Goal: Task Accomplishment & Management: Use online tool/utility

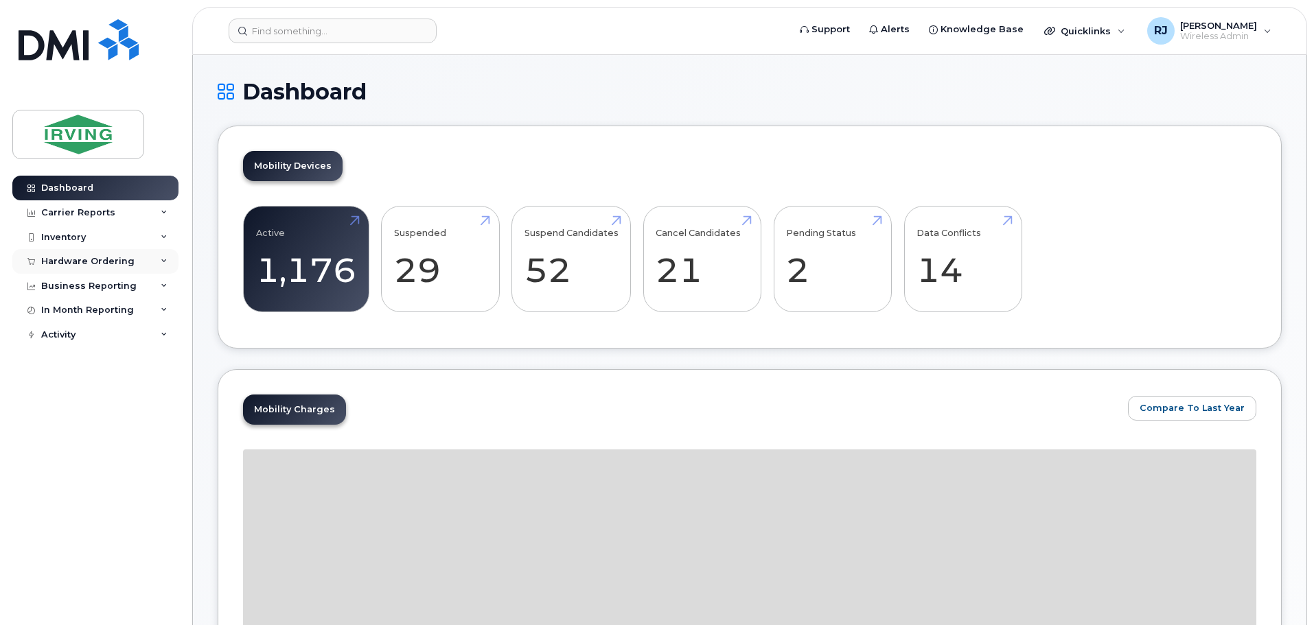
click at [113, 259] on div "Hardware Ordering" at bounding box center [87, 261] width 93 height 11
click at [107, 283] on link "Overview" at bounding box center [107, 287] width 142 height 26
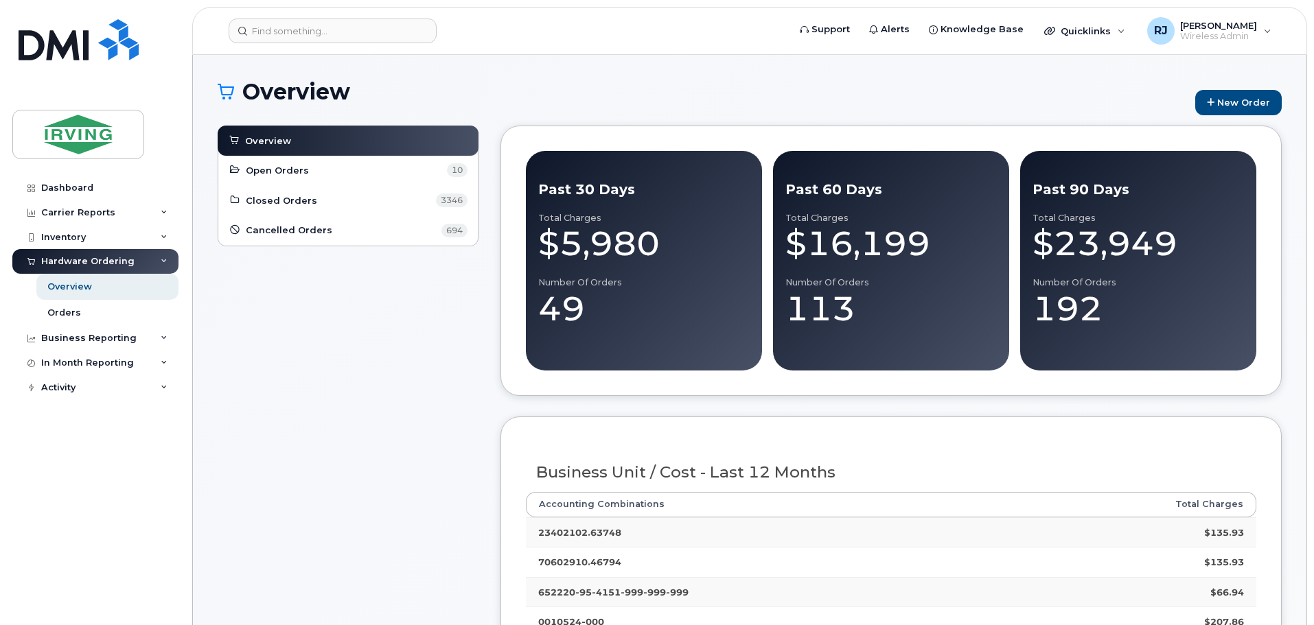
click at [1275, 88] on div "Overview New Order" at bounding box center [750, 103] width 1064 height 46
click at [1266, 99] on link "New Order" at bounding box center [1238, 102] width 86 height 25
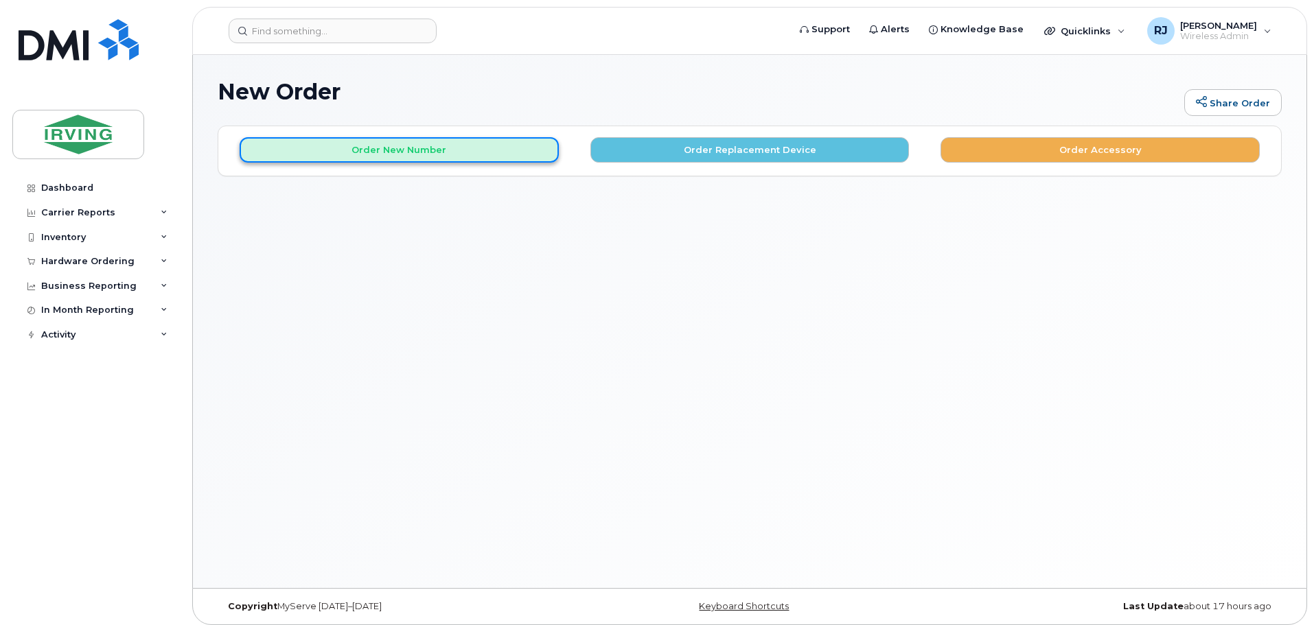
click at [494, 141] on button "Order New Number" at bounding box center [399, 149] width 319 height 25
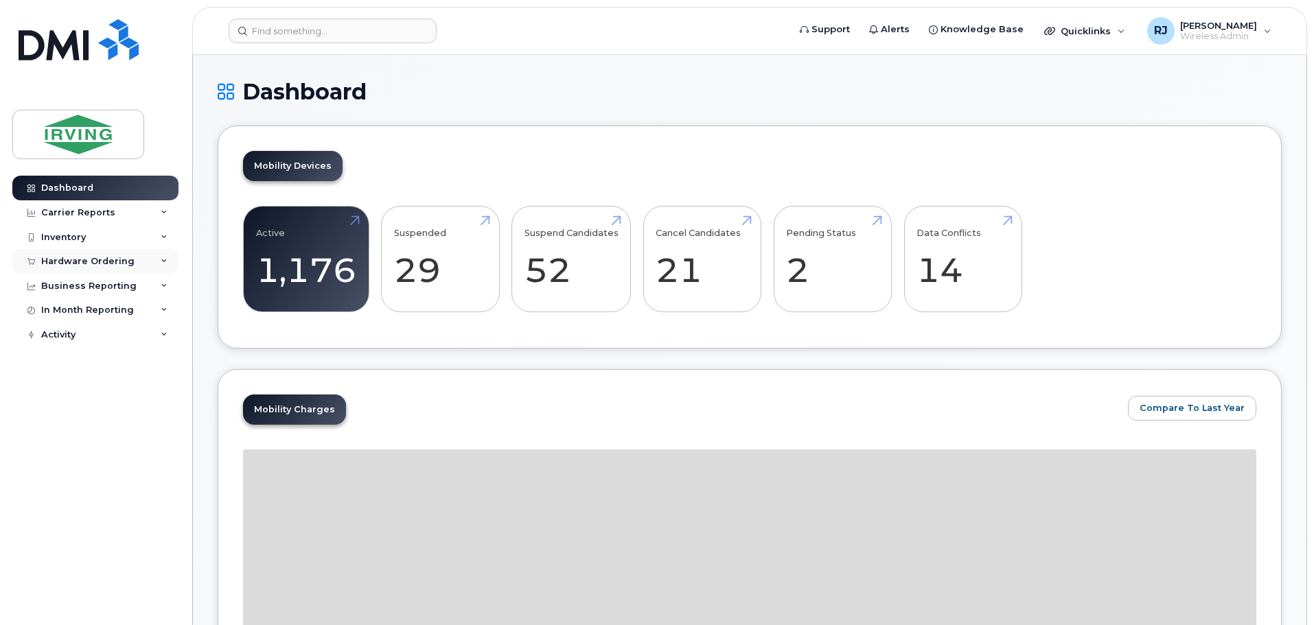
click at [120, 258] on div "Hardware Ordering" at bounding box center [87, 261] width 93 height 11
click at [116, 285] on link "Overview" at bounding box center [107, 287] width 142 height 26
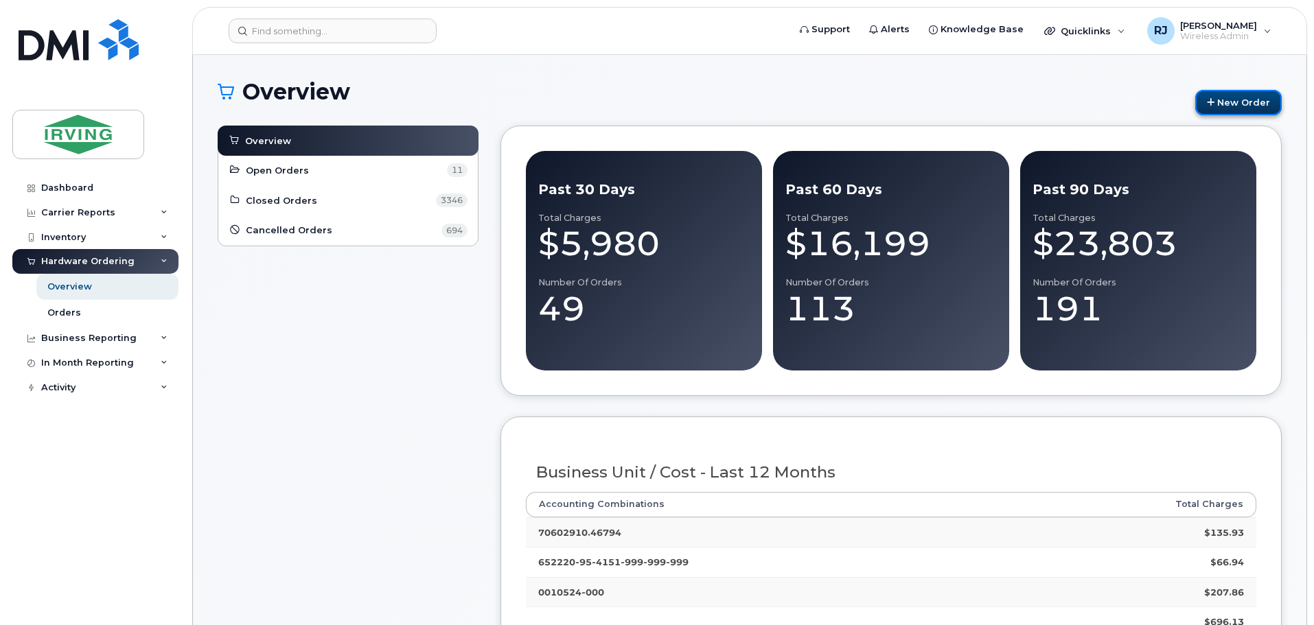
click at [1257, 106] on link "New Order" at bounding box center [1238, 102] width 86 height 25
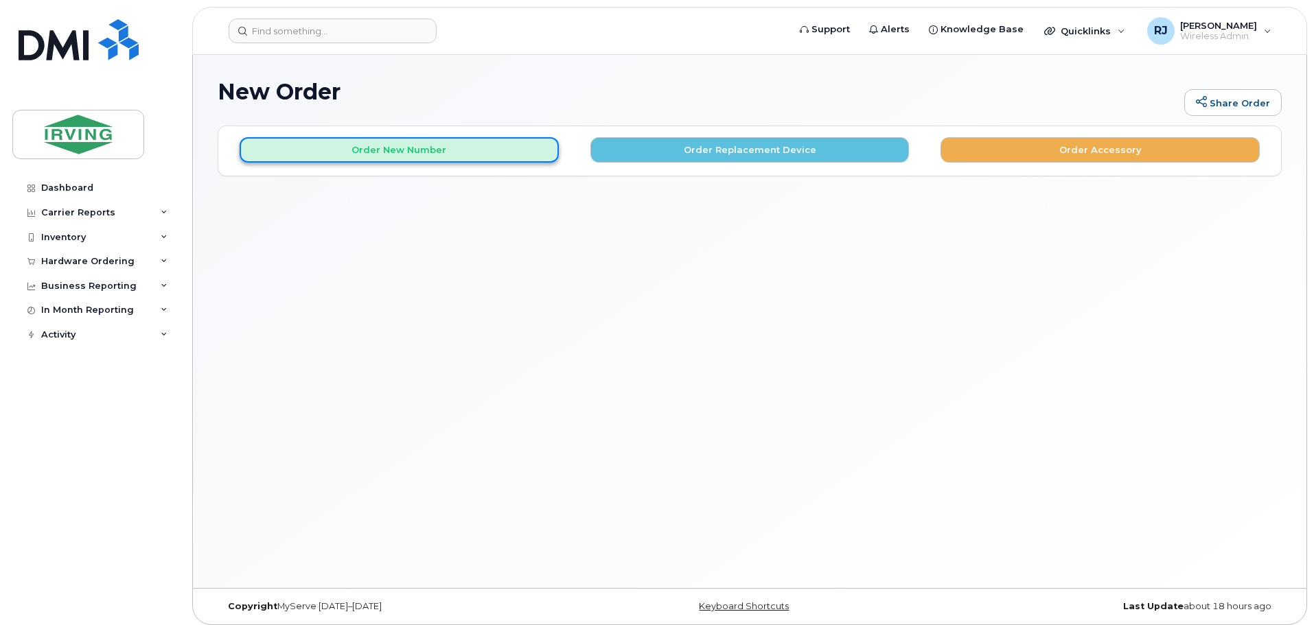
click at [439, 157] on button "Order New Number" at bounding box center [399, 149] width 319 height 25
